Goal: Information Seeking & Learning: Learn about a topic

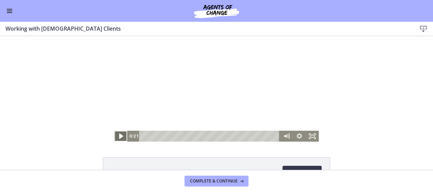
click at [119, 135] on icon "Play Video" at bounding box center [121, 135] width 4 height 5
click at [304, 167] on link "Download Opens in a new window" at bounding box center [301, 173] width 39 height 14
click at [118, 135] on icon "Pause" at bounding box center [121, 136] width 16 height 13
click at [10, 10] on button "Enable menu" at bounding box center [9, 11] width 8 height 8
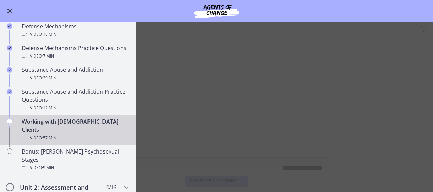
scroll to position [399, 0]
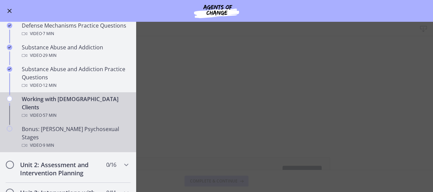
click at [66, 141] on div "Video · 9 min" at bounding box center [75, 145] width 106 height 8
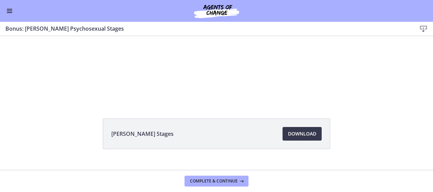
scroll to position [41, 0]
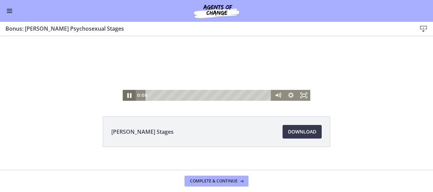
click at [127, 96] on icon "Pause" at bounding box center [129, 95] width 16 height 13
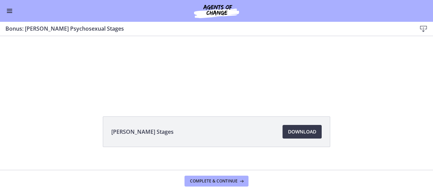
drag, startPoint x: 125, startPoint y: 96, endPoint x: 123, endPoint y: 106, distance: 10.0
click at [123, 101] on html "Click for sound @keyframes VOLUME_SMALL_WAVE_FLASH { 0% { opacity: 0; } 33% { o…" at bounding box center [216, 47] width 433 height 105
click at [299, 135] on span "Download Opens in a new window" at bounding box center [302, 132] width 28 height 8
